Goal: Task Accomplishment & Management: Use online tool/utility

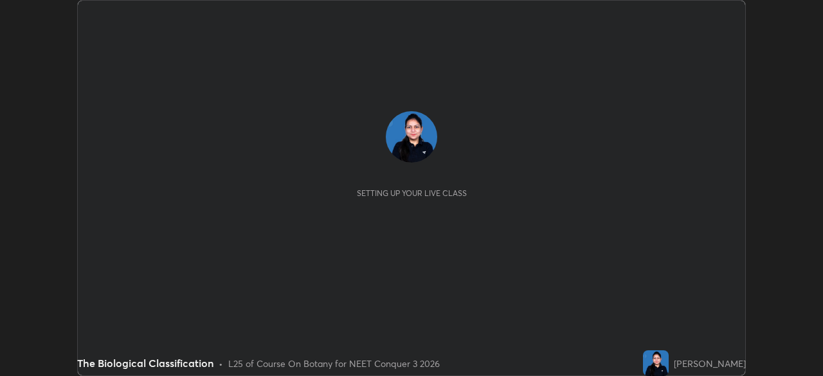
scroll to position [376, 822]
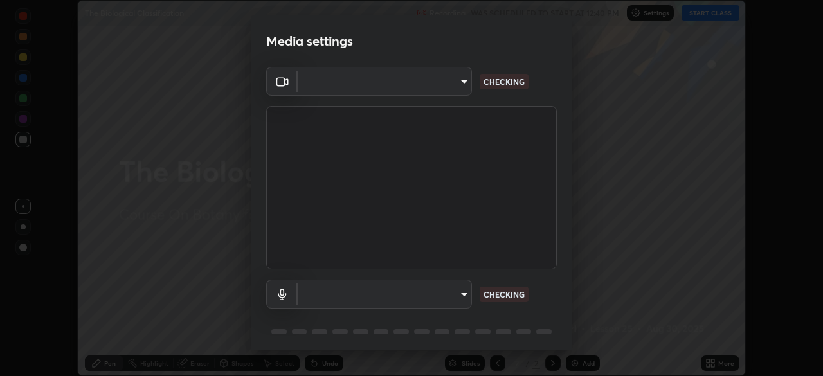
type input "f998bc4046c61b158ae604da705546672abda0c1808058386527230685057052"
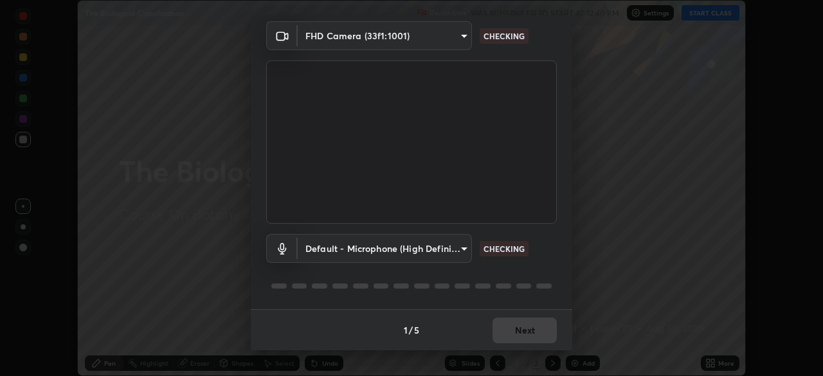
click at [448, 252] on body "Erase all The Biological Classification Recording WAS SCHEDULED TO START AT 12:…" at bounding box center [411, 188] width 823 height 376
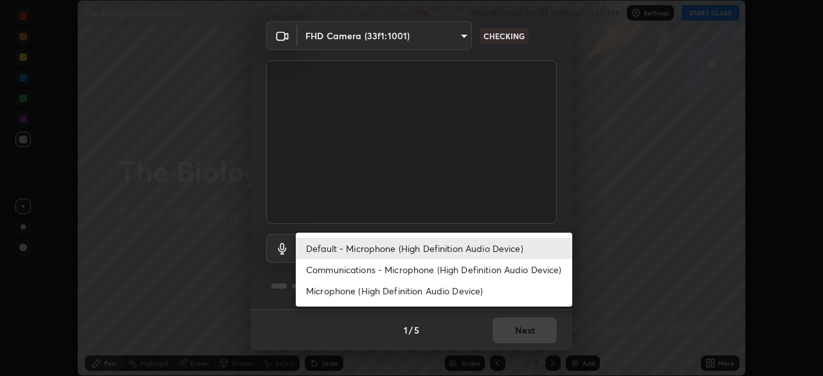
click at [388, 267] on li "Communications - Microphone (High Definition Audio Device)" at bounding box center [434, 269] width 277 height 21
type input "communications"
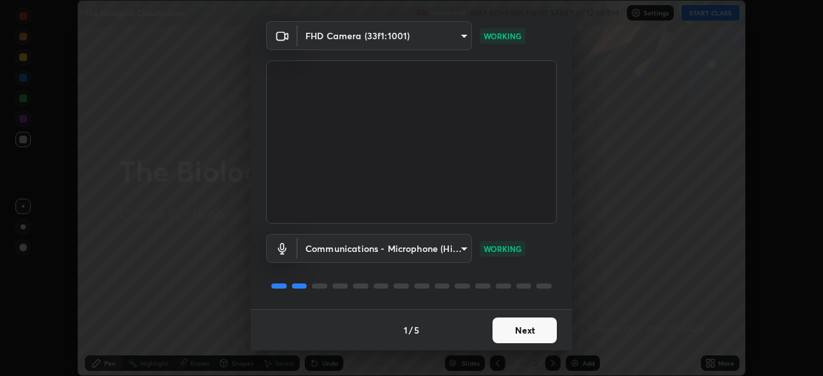
click at [524, 327] on button "Next" at bounding box center [525, 331] width 64 height 26
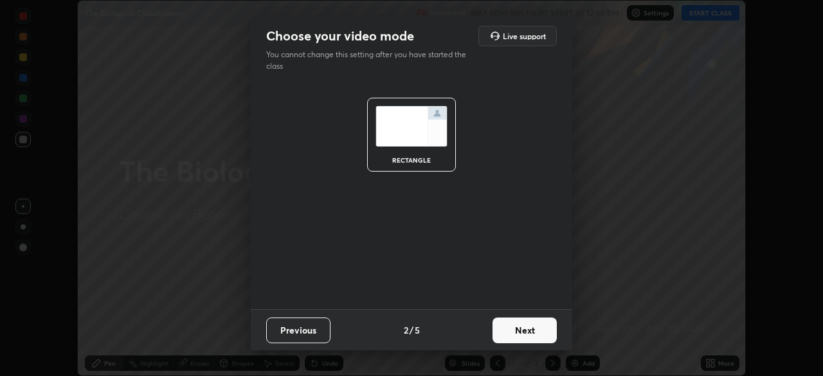
scroll to position [0, 0]
click at [519, 330] on button "Next" at bounding box center [525, 331] width 64 height 26
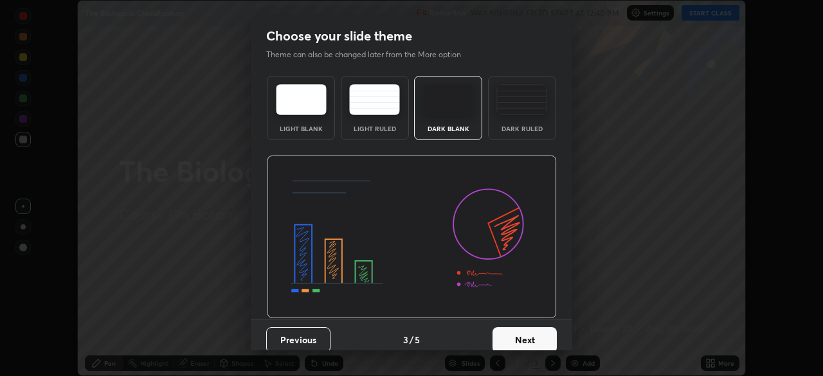
click at [532, 341] on button "Next" at bounding box center [525, 340] width 64 height 26
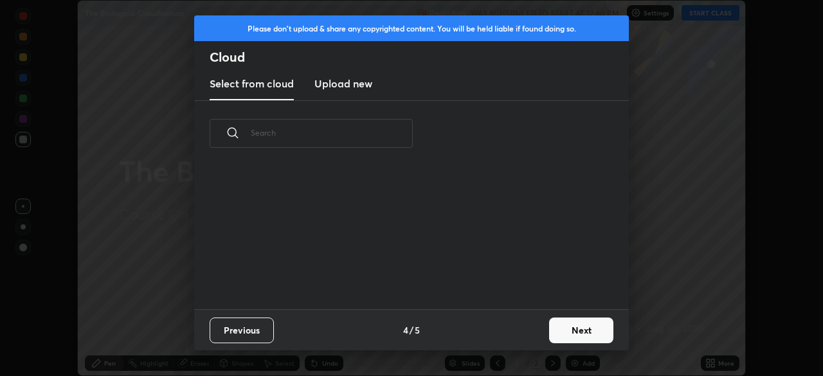
click at [576, 331] on button "Next" at bounding box center [581, 331] width 64 height 26
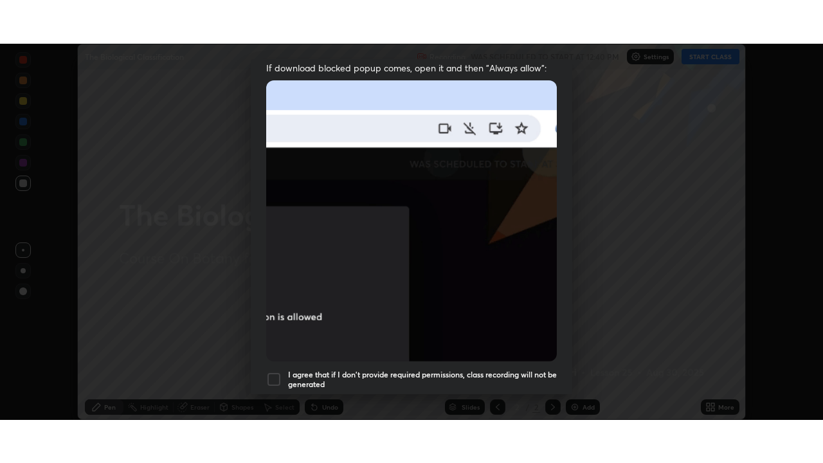
scroll to position [308, 0]
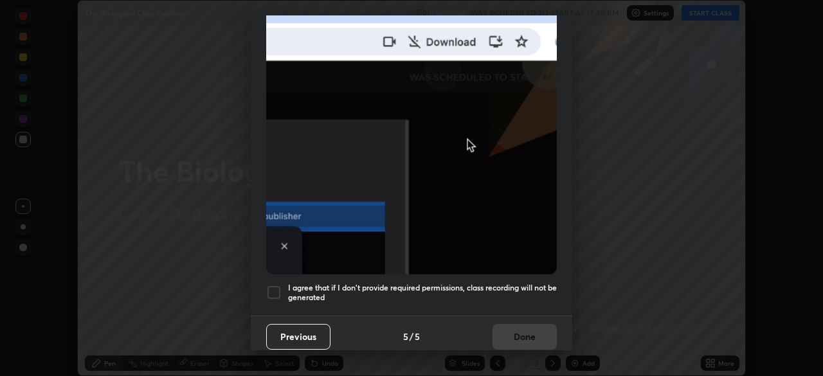
click at [273, 285] on div at bounding box center [273, 292] width 15 height 15
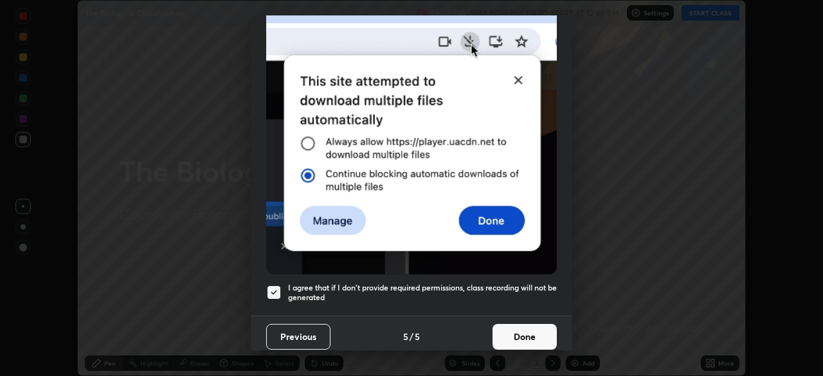
click at [513, 327] on button "Done" at bounding box center [525, 337] width 64 height 26
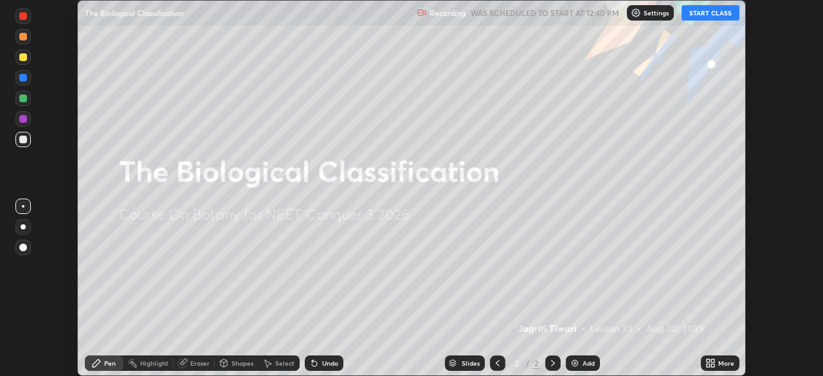
click at [696, 13] on button "START CLASS" at bounding box center [711, 12] width 58 height 15
click at [713, 361] on icon at bounding box center [712, 360] width 3 height 3
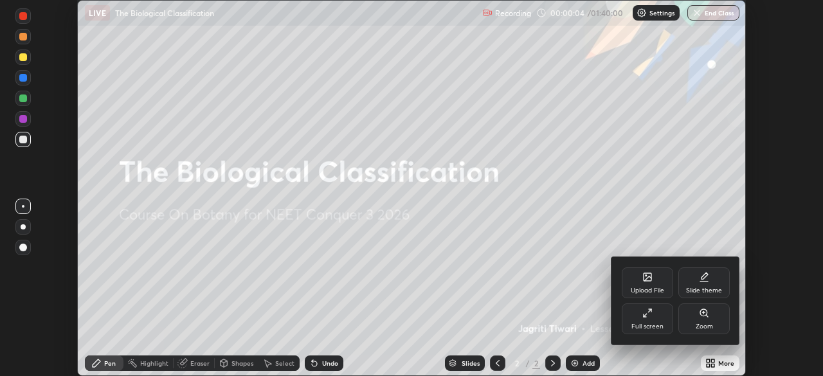
click at [655, 310] on div "Full screen" at bounding box center [647, 319] width 51 height 31
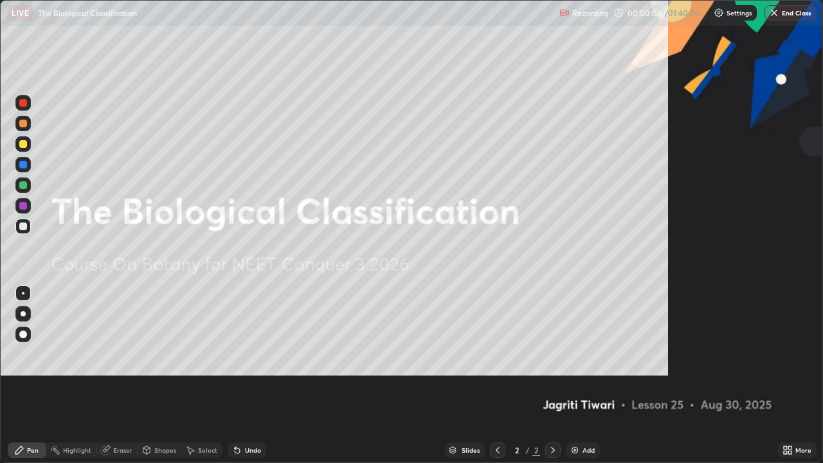
scroll to position [463, 823]
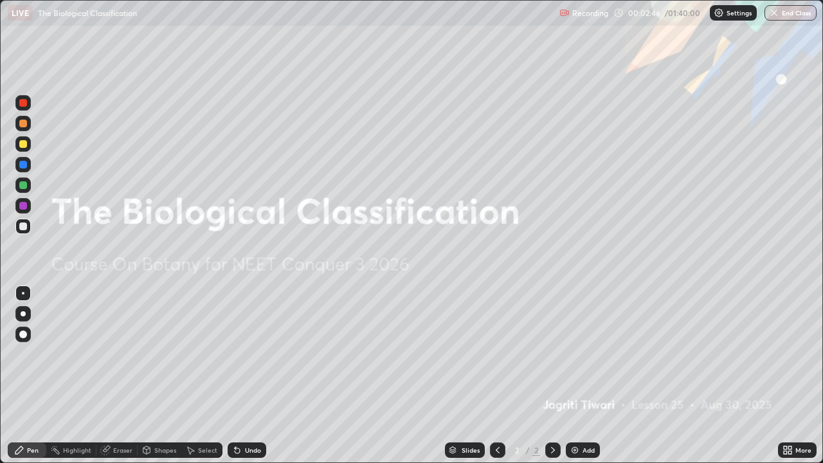
click at [579, 376] on div "Add" at bounding box center [583, 449] width 34 height 15
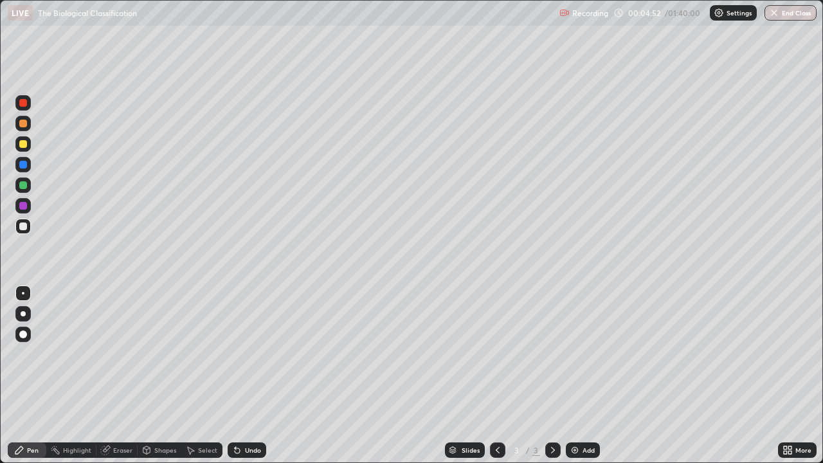
click at [251, 376] on div "Undo" at bounding box center [247, 449] width 39 height 15
click at [253, 376] on div "Undo" at bounding box center [253, 450] width 16 height 6
click at [255, 376] on div "Undo" at bounding box center [253, 450] width 16 height 6
click at [576, 376] on img at bounding box center [575, 450] width 10 height 10
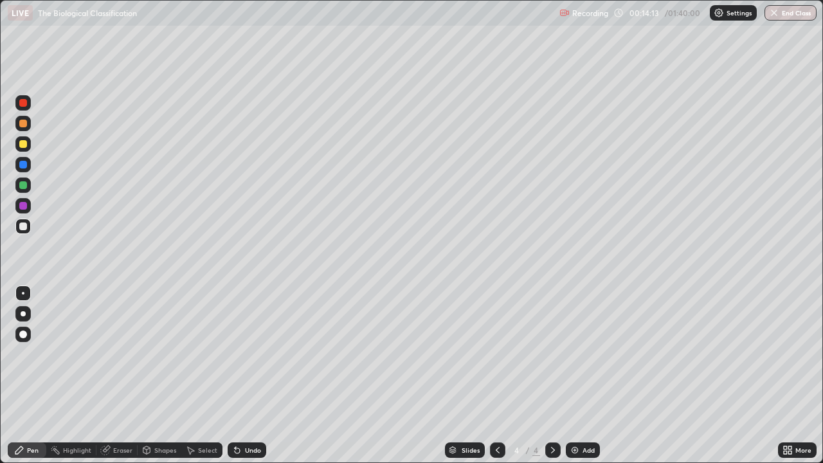
click at [586, 376] on div "Add" at bounding box center [589, 450] width 12 height 6
click at [248, 376] on div "Undo" at bounding box center [247, 449] width 39 height 15
click at [586, 376] on div "Add" at bounding box center [583, 449] width 34 height 15
click at [262, 376] on div "Undo" at bounding box center [247, 449] width 39 height 15
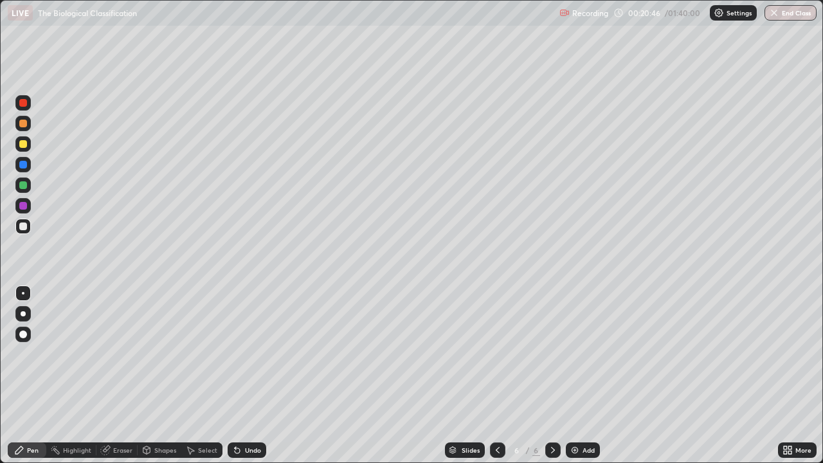
click at [253, 376] on div "Undo" at bounding box center [253, 450] width 16 height 6
click at [248, 376] on div "Undo" at bounding box center [247, 449] width 39 height 15
click at [248, 376] on div "Undo" at bounding box center [253, 450] width 16 height 6
click at [258, 376] on div "Undo" at bounding box center [253, 450] width 16 height 6
click at [23, 146] on div at bounding box center [23, 144] width 8 height 8
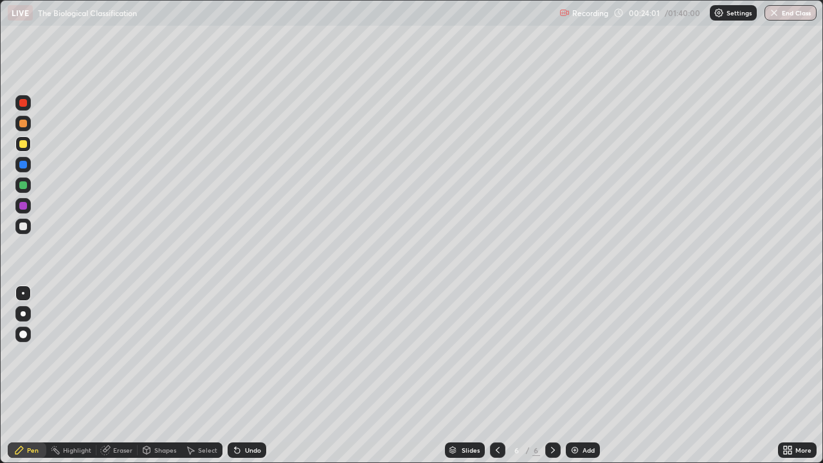
click at [23, 228] on div at bounding box center [23, 226] width 8 height 8
click at [25, 207] on div at bounding box center [23, 206] width 8 height 8
click at [17, 184] on div at bounding box center [22, 184] width 15 height 15
click at [23, 227] on div at bounding box center [23, 226] width 8 height 8
click at [15, 185] on div at bounding box center [22, 184] width 15 height 15
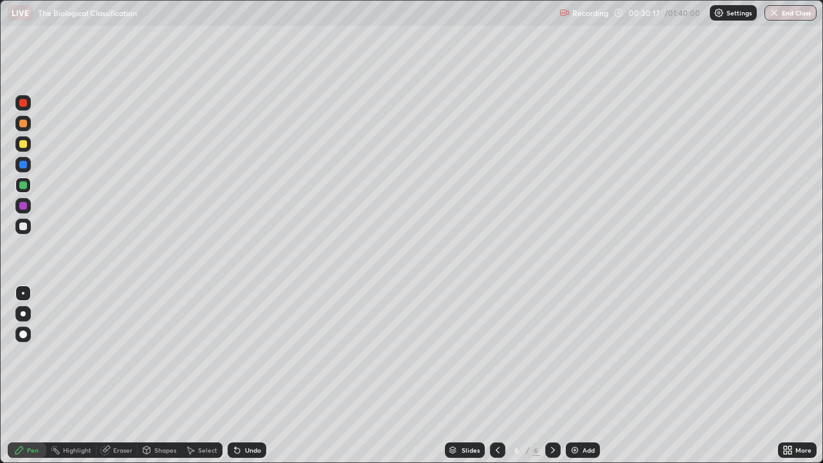
click at [584, 376] on div "Add" at bounding box center [583, 449] width 34 height 15
click at [21, 226] on div at bounding box center [23, 226] width 8 height 8
click at [580, 376] on div "Add" at bounding box center [583, 449] width 34 height 15
click at [575, 376] on img at bounding box center [575, 450] width 10 height 10
click at [0, 376] on div "Setting up your live class" at bounding box center [411, 231] width 823 height 463
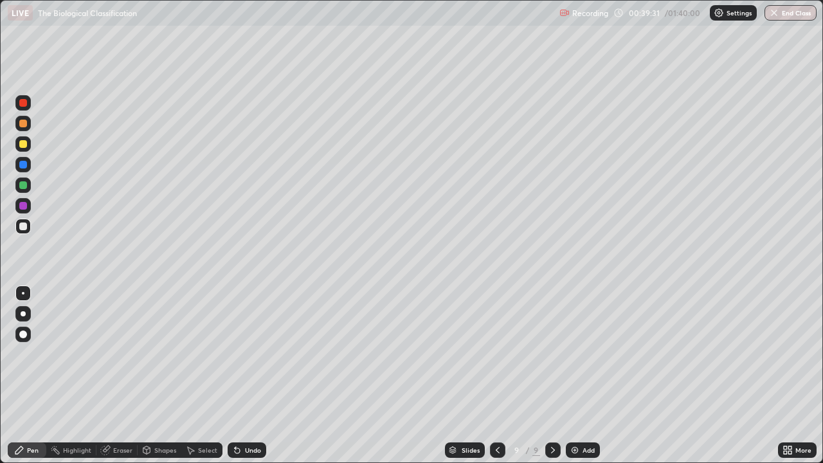
click at [23, 145] on div at bounding box center [23, 144] width 8 height 8
click at [25, 223] on div at bounding box center [23, 226] width 8 height 8
click at [23, 145] on div at bounding box center [23, 144] width 8 height 8
click at [578, 376] on img at bounding box center [575, 450] width 10 height 10
click at [23, 225] on div at bounding box center [23, 226] width 8 height 8
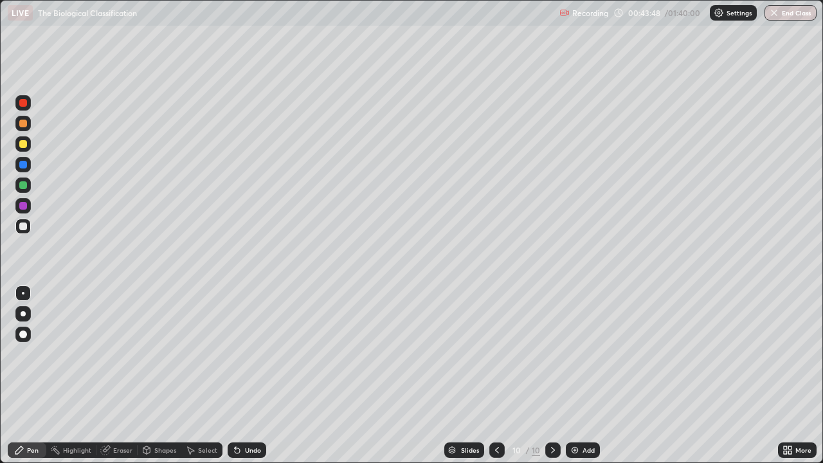
click at [22, 142] on div at bounding box center [23, 144] width 8 height 8
click at [24, 226] on div at bounding box center [23, 226] width 8 height 8
click at [256, 376] on div "Undo" at bounding box center [247, 449] width 39 height 15
click at [257, 376] on div "Undo" at bounding box center [247, 449] width 39 height 15
click at [24, 147] on div at bounding box center [23, 144] width 8 height 8
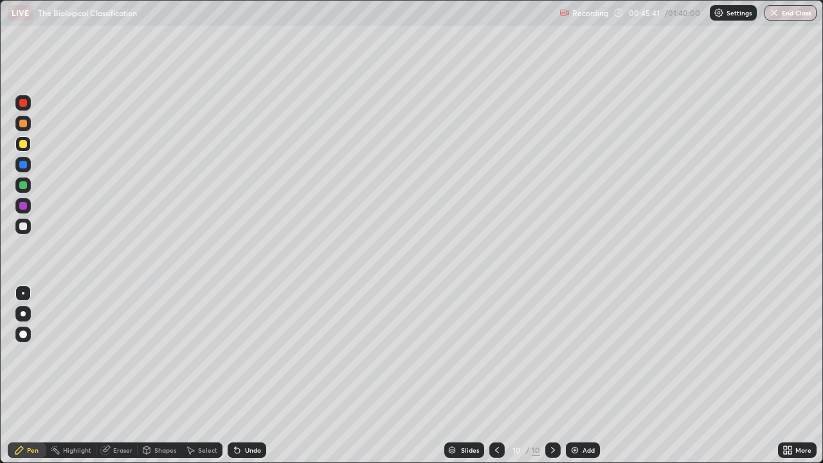
click at [22, 227] on div at bounding box center [23, 226] width 8 height 8
click at [585, 376] on div "Add" at bounding box center [583, 449] width 34 height 15
click at [24, 141] on div at bounding box center [23, 144] width 8 height 8
click at [581, 376] on div "Add" at bounding box center [583, 449] width 34 height 15
click at [23, 227] on div at bounding box center [23, 226] width 8 height 8
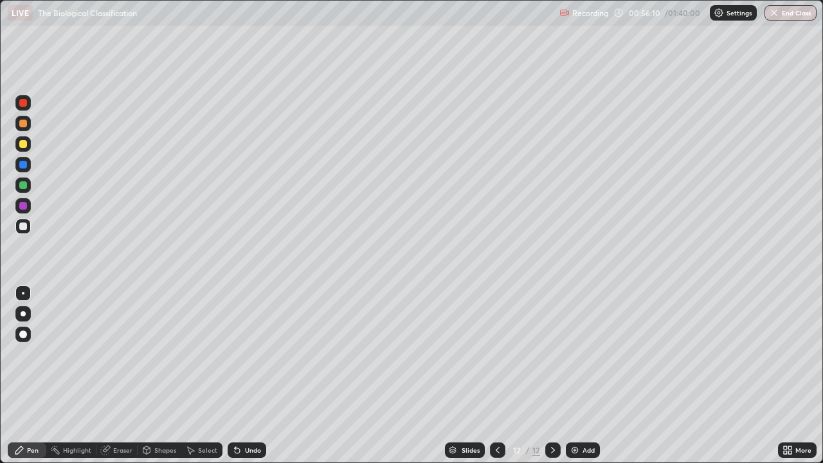
click at [246, 376] on div "Undo" at bounding box center [253, 450] width 16 height 6
click at [245, 376] on div "Undo" at bounding box center [253, 450] width 16 height 6
click at [24, 185] on div at bounding box center [23, 185] width 8 height 8
click at [23, 226] on div at bounding box center [23, 226] width 8 height 8
click at [585, 376] on div "Add" at bounding box center [589, 450] width 12 height 6
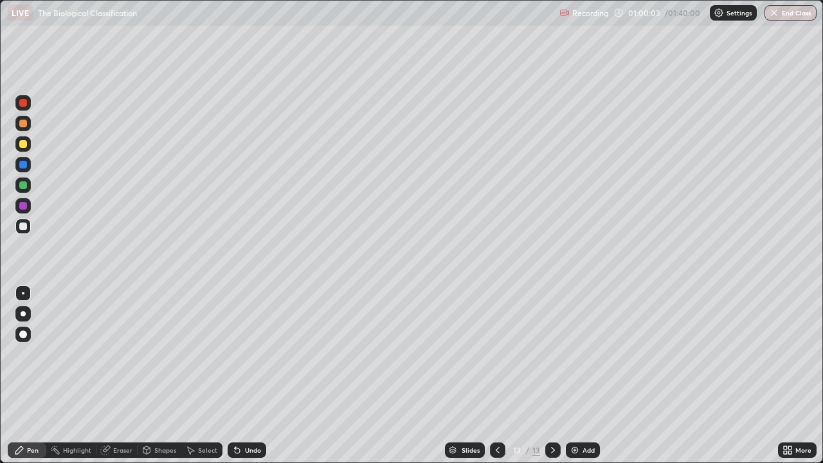
click at [24, 186] on div at bounding box center [23, 185] width 8 height 8
click at [26, 140] on div at bounding box center [22, 143] width 15 height 15
click at [22, 182] on div at bounding box center [23, 185] width 8 height 8
click at [588, 376] on div "Add" at bounding box center [589, 450] width 12 height 6
click at [24, 144] on div at bounding box center [23, 144] width 8 height 8
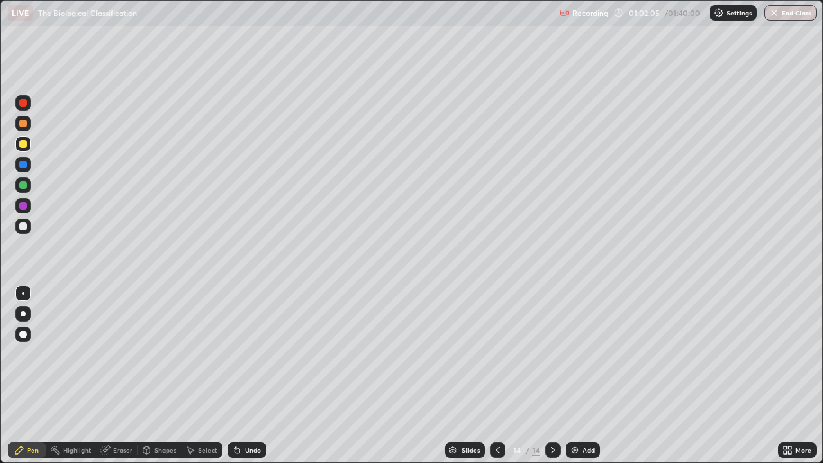
click at [246, 376] on div "Undo" at bounding box center [253, 450] width 16 height 6
click at [28, 224] on div at bounding box center [22, 226] width 15 height 15
click at [19, 143] on div at bounding box center [23, 144] width 8 height 8
click at [577, 376] on img at bounding box center [575, 450] width 10 height 10
click at [22, 180] on div at bounding box center [22, 184] width 15 height 15
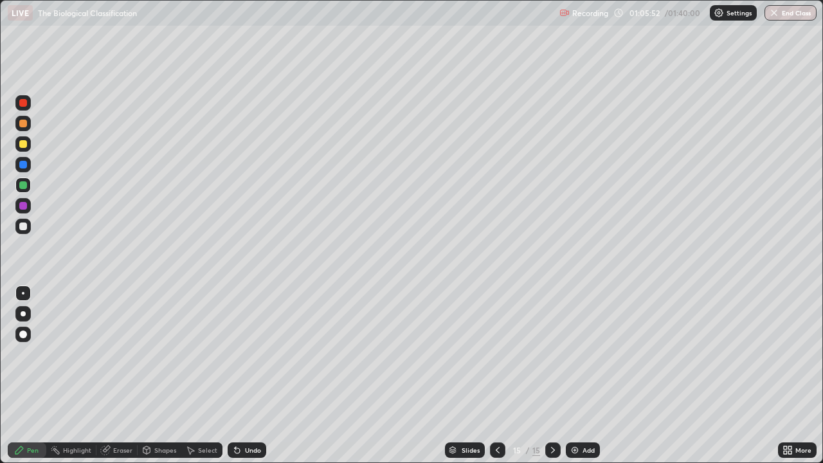
click at [22, 228] on div at bounding box center [23, 226] width 8 height 8
click at [249, 376] on div "Undo" at bounding box center [253, 450] width 16 height 6
click at [24, 181] on div at bounding box center [22, 184] width 15 height 15
click at [26, 229] on div at bounding box center [23, 226] width 8 height 8
click at [581, 376] on div "Add" at bounding box center [583, 449] width 34 height 15
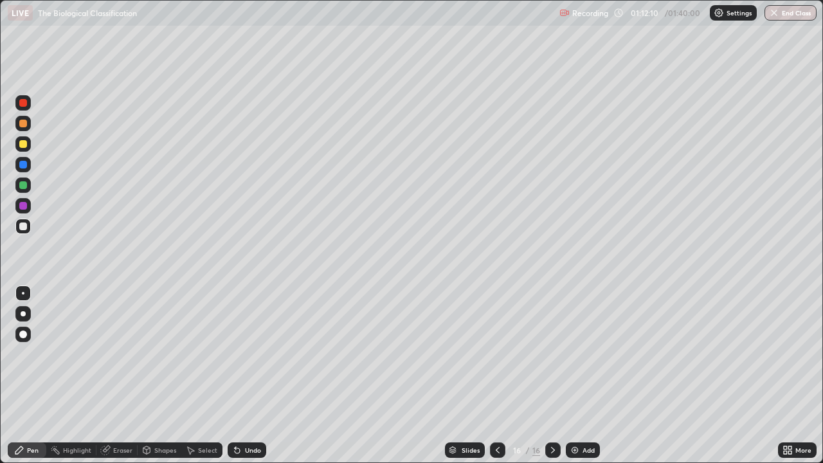
click at [496, 376] on div at bounding box center [497, 450] width 15 height 26
click at [549, 376] on icon at bounding box center [553, 450] width 10 height 10
click at [250, 376] on div "Undo" at bounding box center [253, 450] width 16 height 6
click at [582, 376] on div "Add" at bounding box center [583, 449] width 34 height 15
click at [495, 376] on icon at bounding box center [498, 450] width 10 height 10
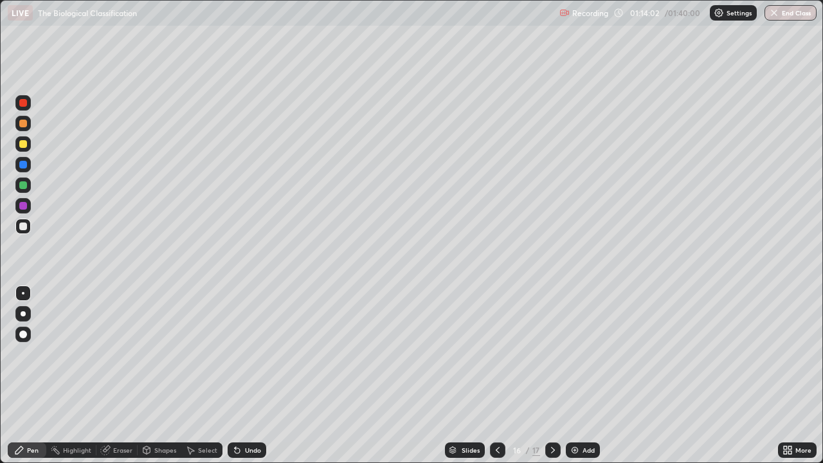
click at [496, 376] on icon at bounding box center [498, 450] width 10 height 10
click at [552, 376] on icon at bounding box center [553, 450] width 10 height 10
click at [552, 376] on icon at bounding box center [553, 450] width 4 height 6
click at [158, 376] on div "Shapes" at bounding box center [165, 450] width 22 height 6
click at [35, 376] on div "Pen" at bounding box center [33, 450] width 12 height 6
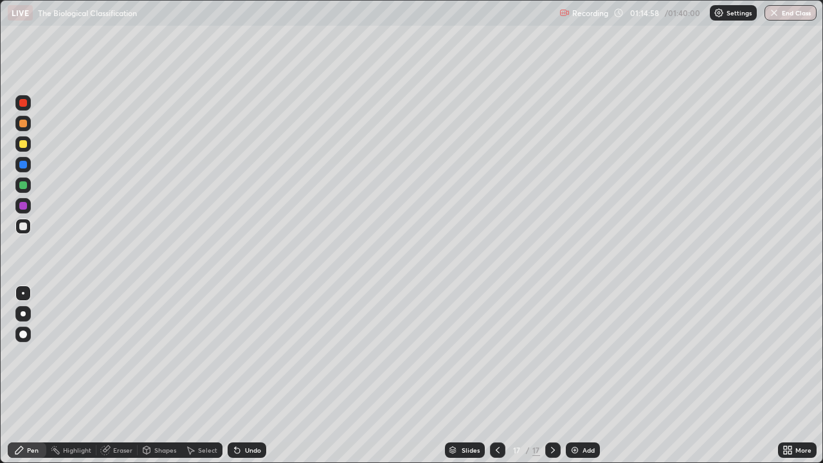
click at [201, 376] on div "Select" at bounding box center [207, 450] width 19 height 6
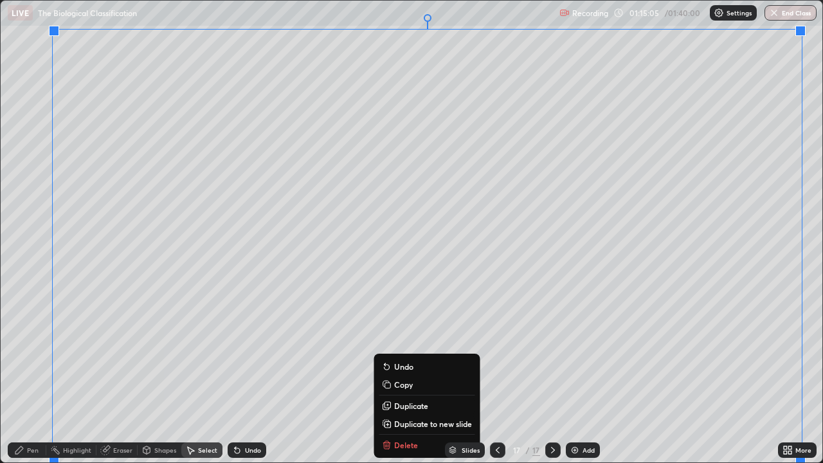
click at [456, 376] on p "Duplicate to new slide" at bounding box center [433, 424] width 78 height 10
click at [439, 376] on p "Duplicate to new slide" at bounding box center [433, 424] width 78 height 10
click at [446, 376] on p "Duplicate to new slide" at bounding box center [433, 424] width 78 height 10
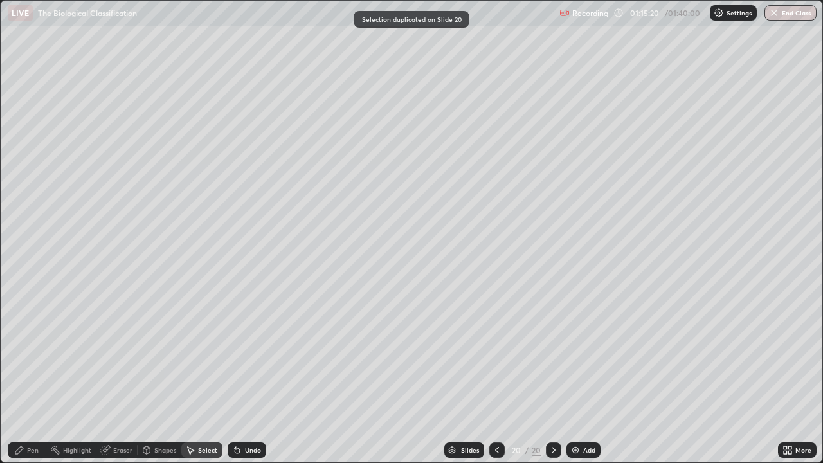
click at [496, 376] on icon at bounding box center [497, 450] width 10 height 10
click at [495, 376] on icon at bounding box center [497, 450] width 4 height 6
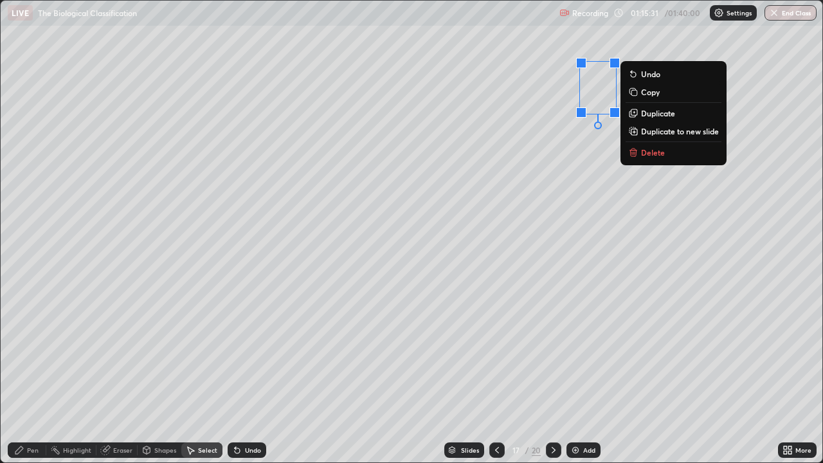
click at [600, 201] on div "0 ° Undo Copy Duplicate Duplicate to new slide Delete" at bounding box center [412, 232] width 822 height 462
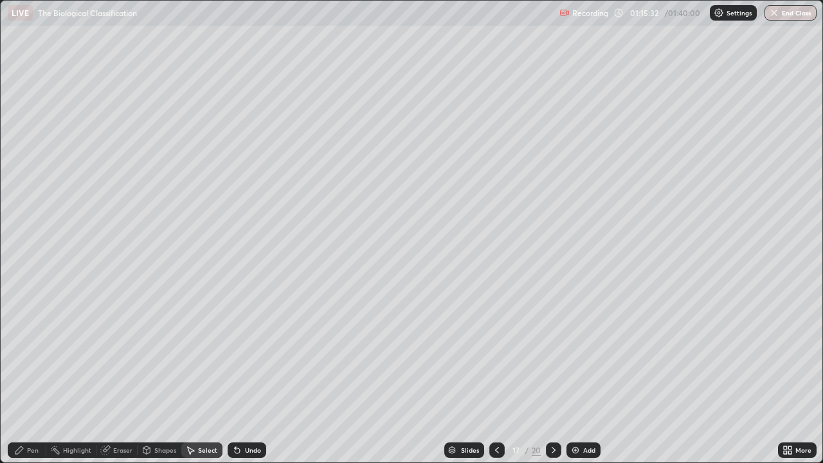
click at [31, 376] on div "Pen" at bounding box center [27, 449] width 39 height 15
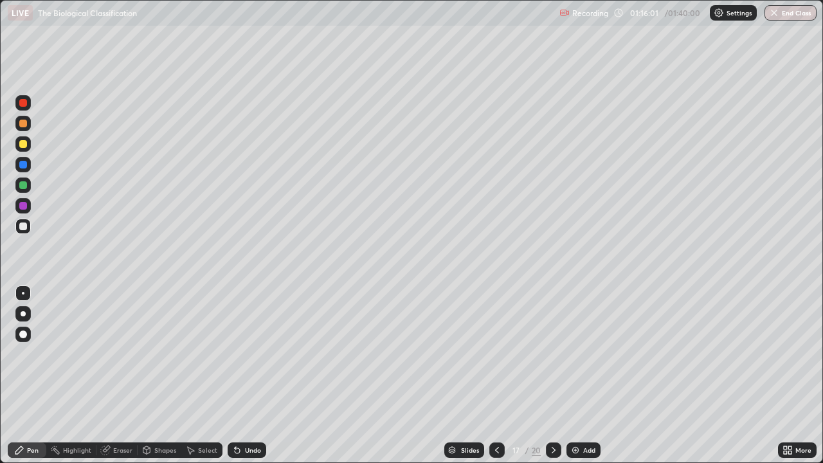
click at [24, 145] on div at bounding box center [23, 144] width 8 height 8
click at [24, 185] on div at bounding box center [23, 185] width 8 height 8
click at [23, 145] on div at bounding box center [23, 144] width 8 height 8
click at [26, 182] on div at bounding box center [23, 185] width 8 height 8
click at [23, 142] on div at bounding box center [23, 144] width 8 height 8
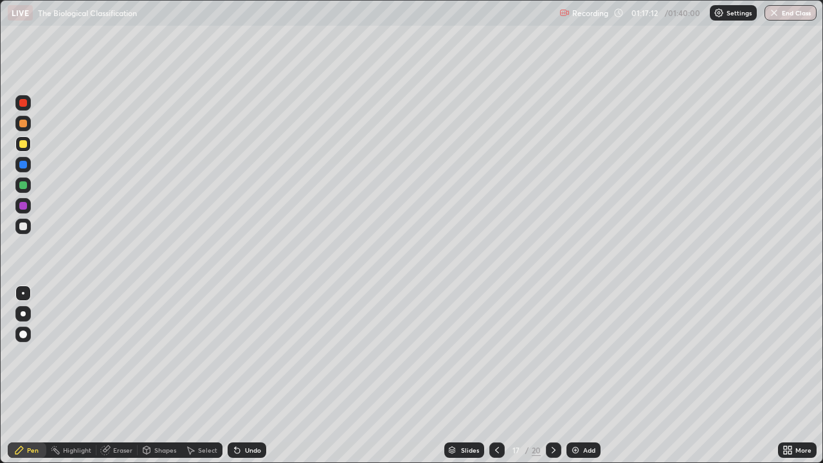
click at [30, 186] on div at bounding box center [22, 184] width 15 height 15
click at [26, 141] on div at bounding box center [23, 144] width 8 height 8
click at [23, 183] on div at bounding box center [23, 185] width 8 height 8
click at [22, 204] on div at bounding box center [23, 206] width 8 height 8
click at [21, 184] on div at bounding box center [23, 185] width 8 height 8
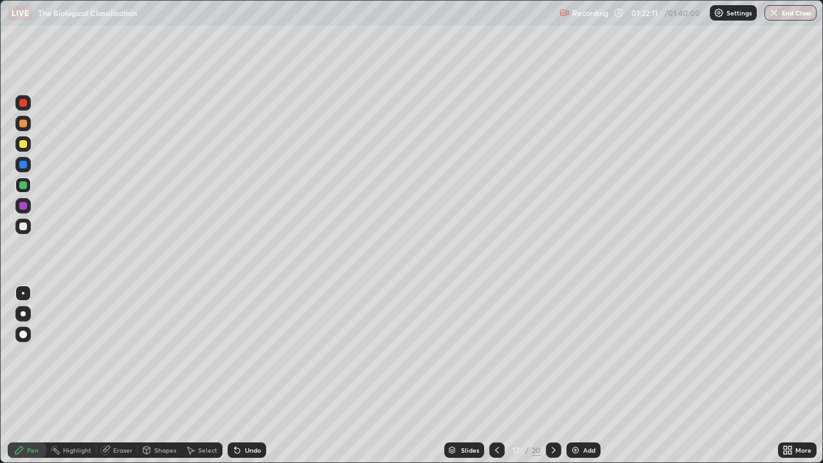
click at [0, 363] on div "Setting up your live class" at bounding box center [411, 231] width 823 height 463
click at [242, 376] on div "Undo" at bounding box center [247, 449] width 39 height 15
click at [24, 142] on div at bounding box center [23, 144] width 8 height 8
click at [21, 224] on div at bounding box center [23, 226] width 8 height 8
click at [554, 376] on icon at bounding box center [554, 450] width 10 height 10
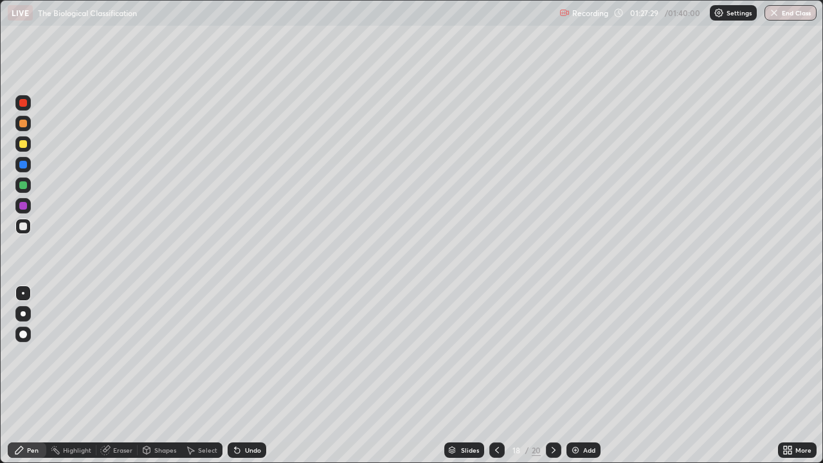
click at [25, 144] on div at bounding box center [23, 144] width 8 height 8
click at [23, 223] on div at bounding box center [23, 226] width 8 height 8
click at [24, 186] on div at bounding box center [23, 185] width 8 height 8
click at [24, 226] on div at bounding box center [23, 226] width 8 height 8
click at [24, 147] on div at bounding box center [23, 144] width 8 height 8
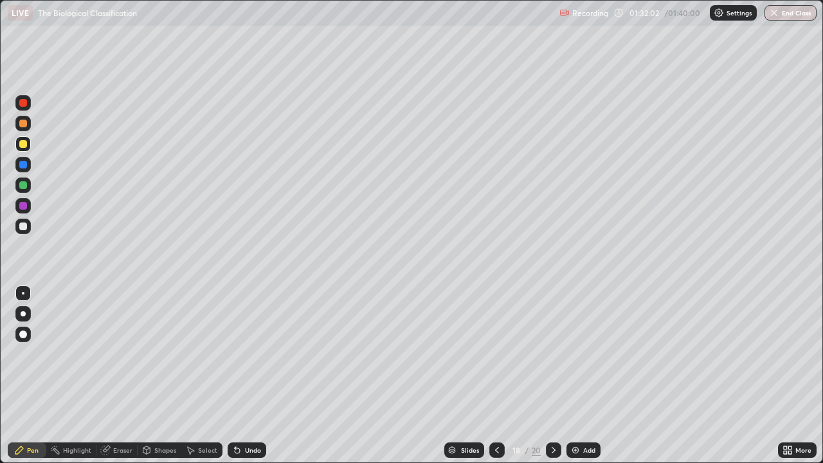
click at [22, 202] on div at bounding box center [23, 206] width 8 height 8
click at [243, 376] on div "Undo" at bounding box center [247, 449] width 39 height 15
click at [552, 376] on icon at bounding box center [554, 450] width 10 height 10
click at [24, 145] on div at bounding box center [23, 144] width 8 height 8
click at [20, 223] on div at bounding box center [23, 226] width 8 height 8
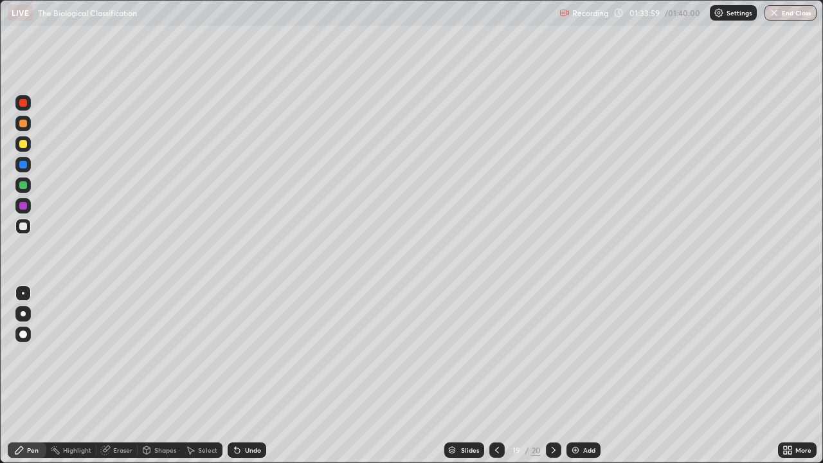
click at [24, 138] on div at bounding box center [22, 143] width 15 height 15
click at [22, 183] on div at bounding box center [23, 185] width 8 height 8
click at [19, 143] on div at bounding box center [23, 144] width 8 height 8
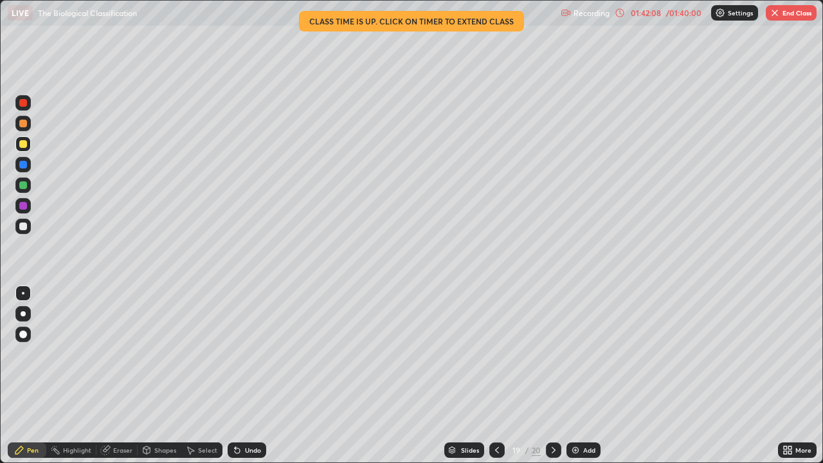
click at [620, 12] on icon at bounding box center [620, 13] width 10 height 10
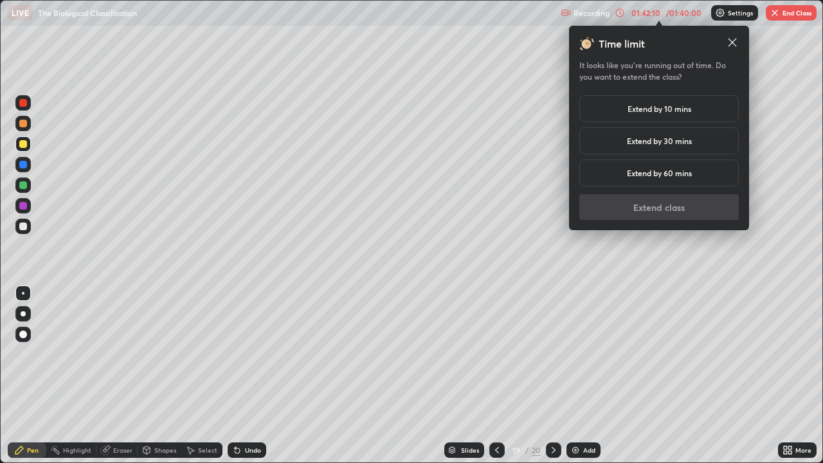
click at [657, 113] on h5 "Extend by 10 mins" at bounding box center [660, 109] width 64 height 12
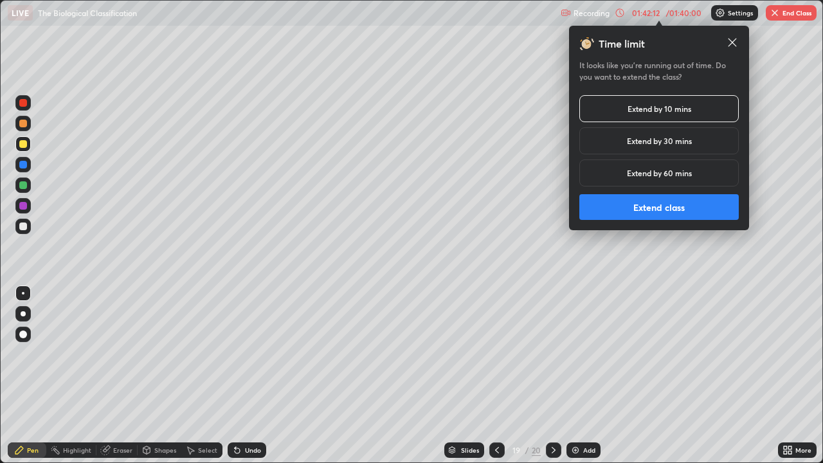
click at [660, 209] on button "Extend class" at bounding box center [658, 207] width 159 height 26
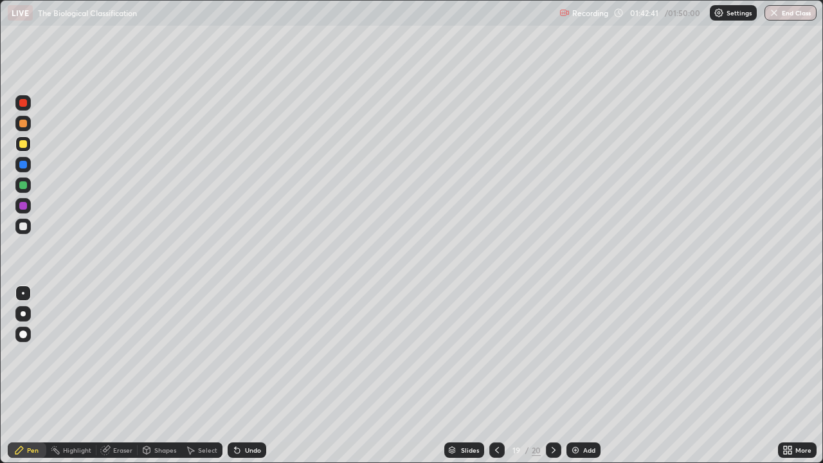
click at [557, 376] on div at bounding box center [553, 450] width 15 height 26
click at [496, 376] on icon at bounding box center [497, 450] width 10 height 10
click at [552, 376] on div at bounding box center [553, 449] width 15 height 15
click at [116, 376] on div "Eraser" at bounding box center [122, 450] width 19 height 6
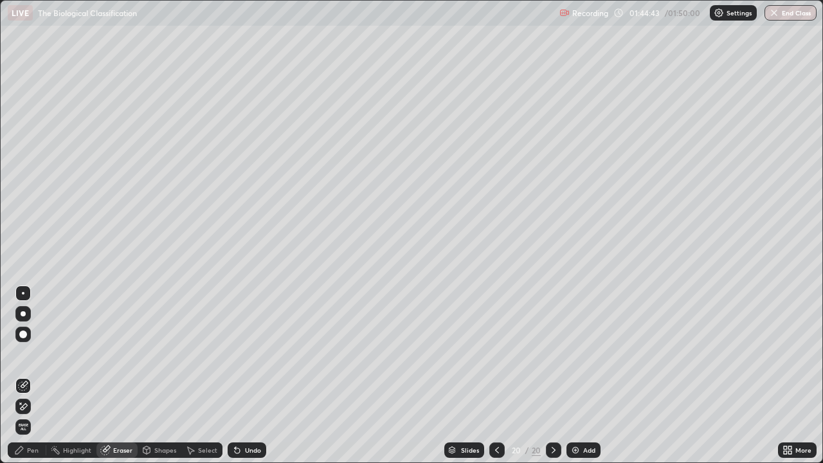
click at [39, 376] on div "Pen" at bounding box center [27, 449] width 39 height 15
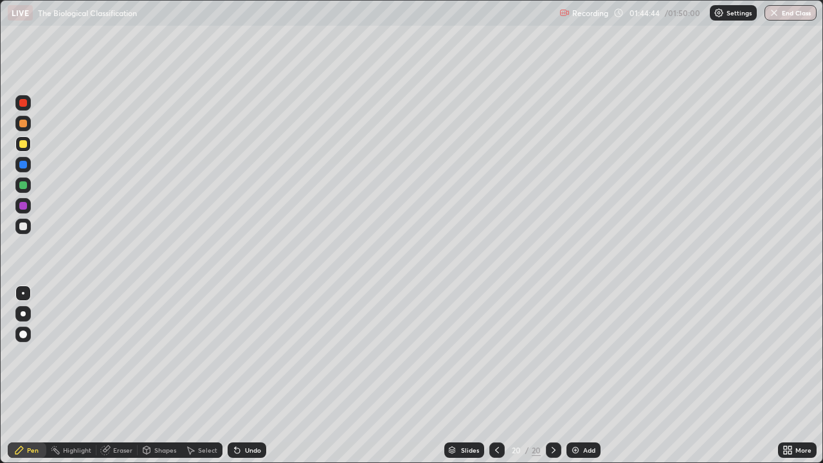
click at [26, 225] on div at bounding box center [23, 226] width 8 height 8
click at [21, 146] on div at bounding box center [23, 144] width 8 height 8
click at [21, 226] on div at bounding box center [23, 226] width 8 height 8
click at [249, 376] on div "Undo" at bounding box center [253, 450] width 16 height 6
click at [788, 14] on button "End Class" at bounding box center [791, 12] width 51 height 15
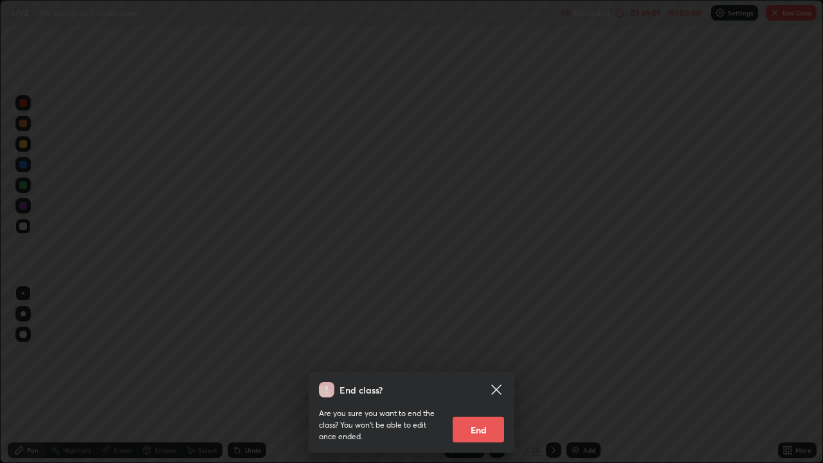
click at [481, 376] on button "End" at bounding box center [478, 430] width 51 height 26
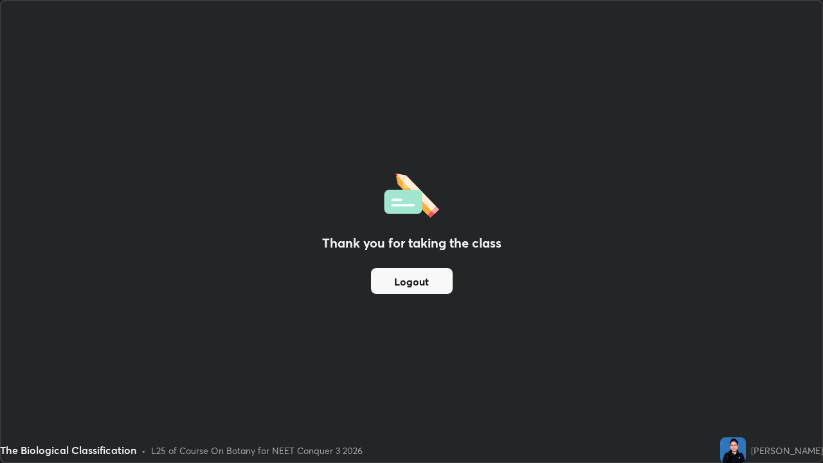
click at [426, 281] on button "Logout" at bounding box center [412, 281] width 82 height 26
click at [426, 275] on button "Logout" at bounding box center [412, 281] width 82 height 26
